Goal: Information Seeking & Learning: Learn about a topic

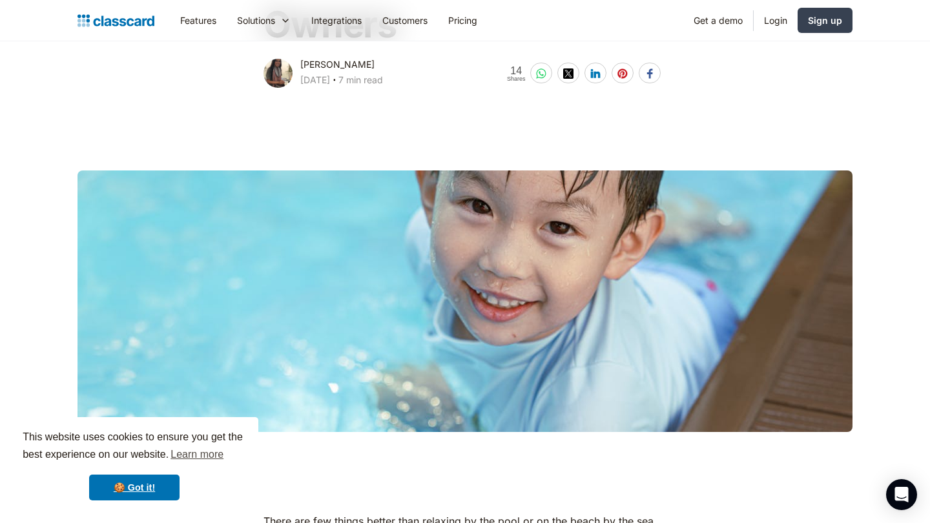
scroll to position [291, 0]
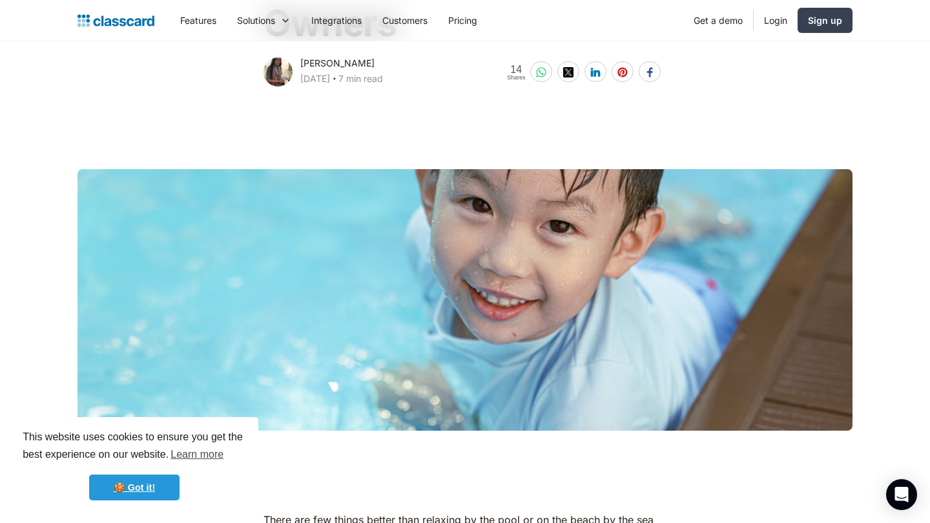
click at [139, 459] on link "🍪 Got it!" at bounding box center [134, 488] width 90 height 26
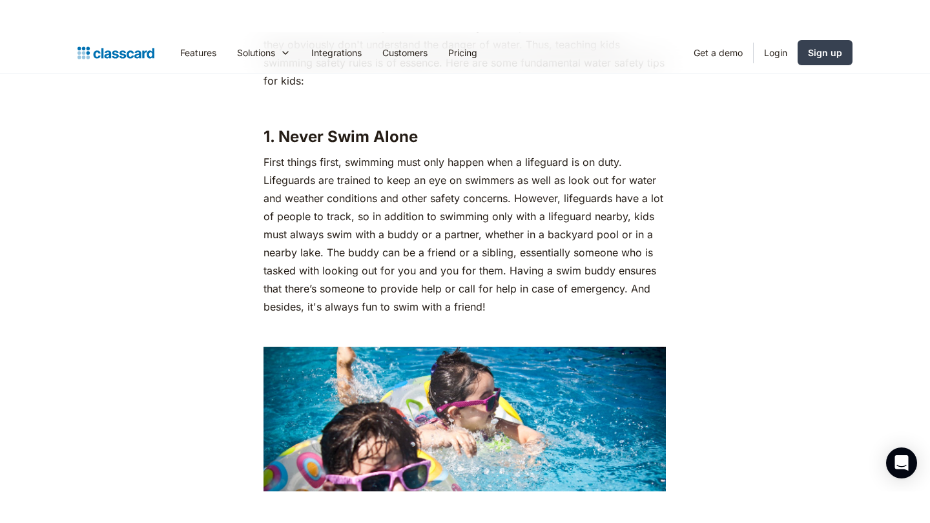
scroll to position [2811, 0]
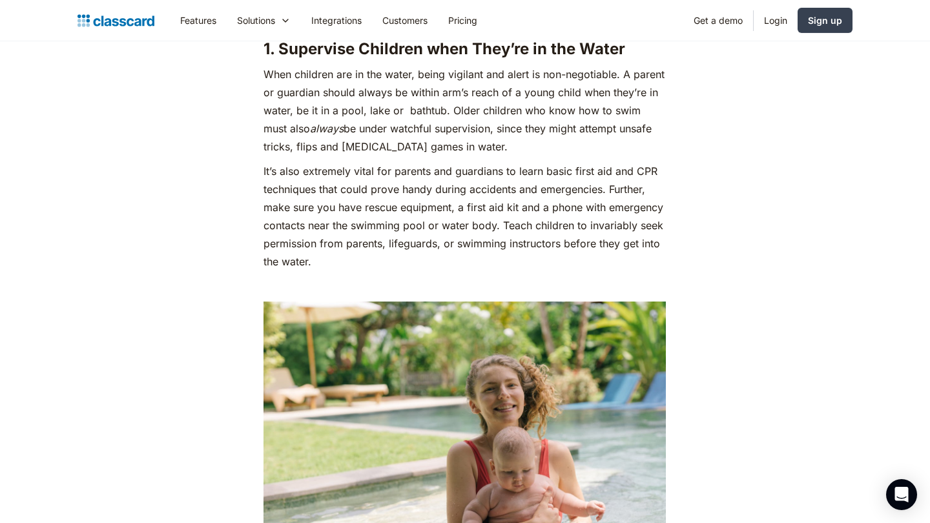
scroll to position [5128, 0]
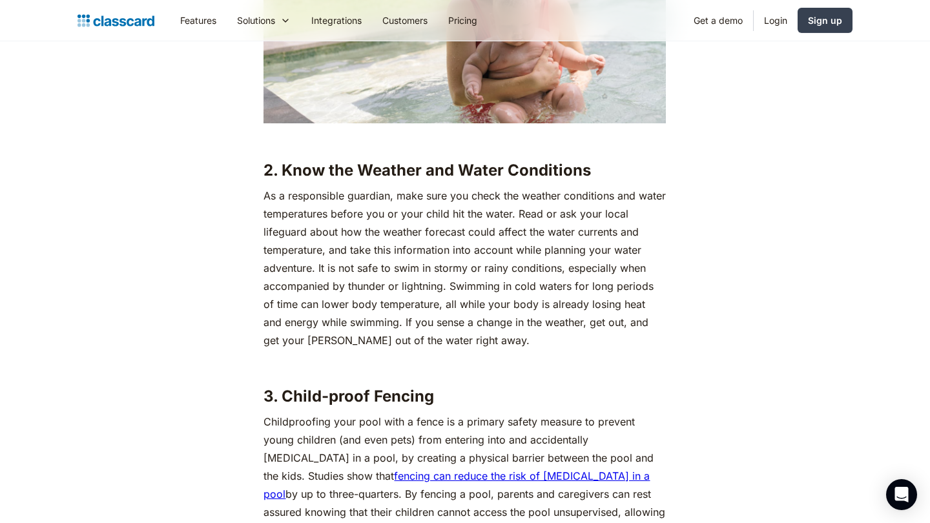
scroll to position [5573, 0]
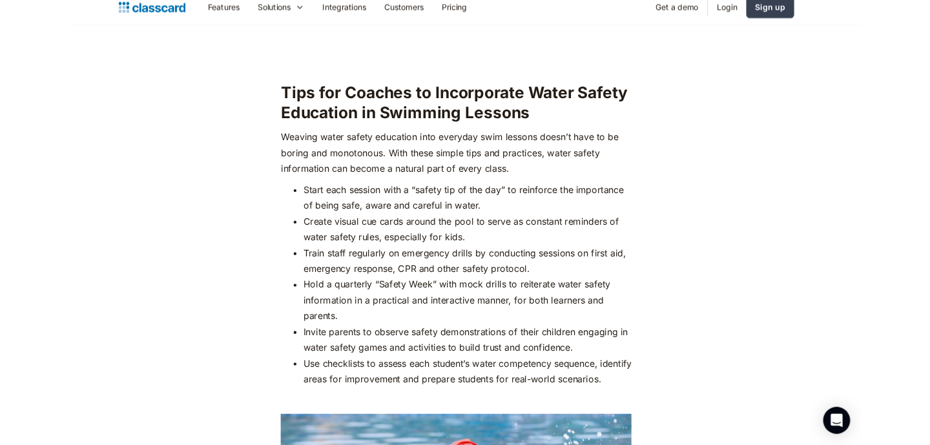
scroll to position [8265, 0]
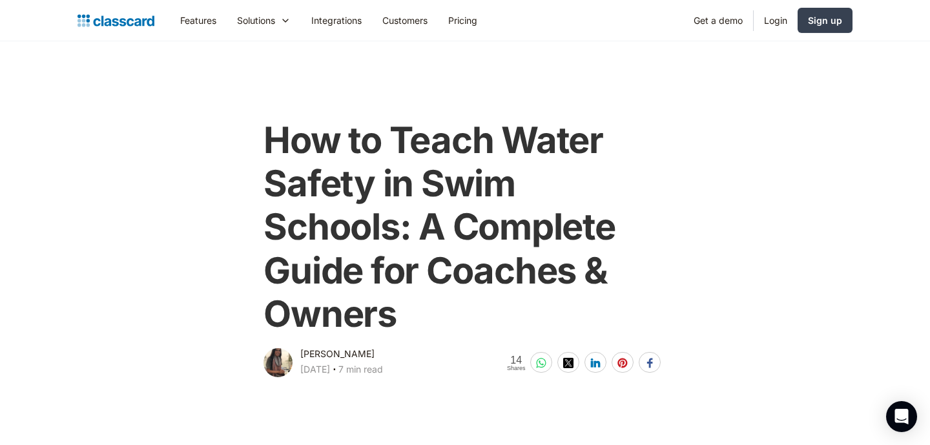
scroll to position [7617, 0]
